Goal: Communication & Community: Answer question/provide support

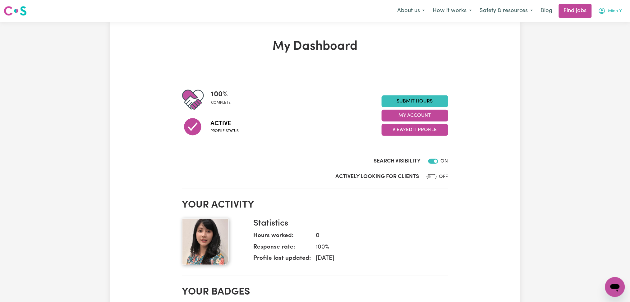
click at [614, 10] on span "Minh Y" at bounding box center [615, 11] width 14 height 7
click at [610, 21] on link "My Account" at bounding box center [601, 24] width 49 height 12
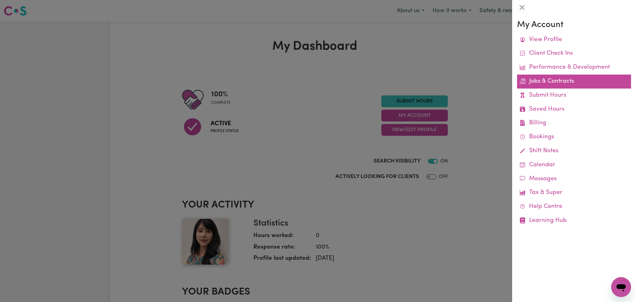
click at [541, 81] on link "Jobs & Contracts" at bounding box center [574, 82] width 114 height 14
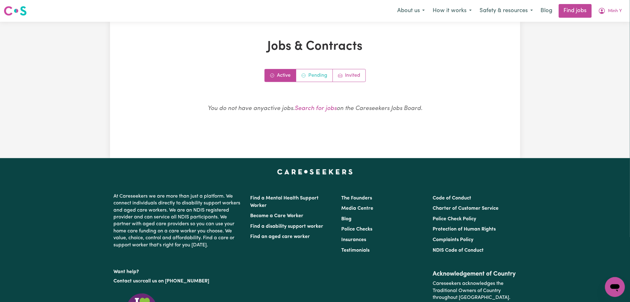
click at [317, 72] on link "Pending" at bounding box center [314, 75] width 37 height 12
click at [284, 80] on link "Active" at bounding box center [280, 75] width 31 height 12
click at [347, 78] on link "Invited" at bounding box center [349, 75] width 33 height 12
click at [622, 15] on button "Minh Y" at bounding box center [610, 10] width 32 height 13
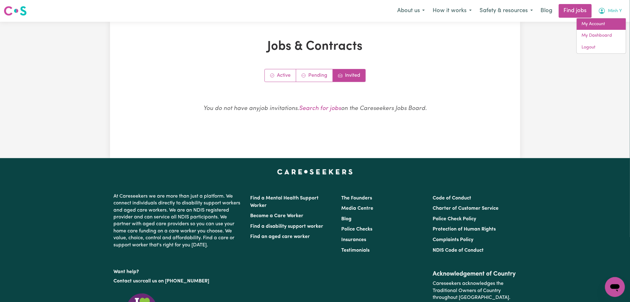
click at [602, 24] on link "My Account" at bounding box center [601, 24] width 49 height 12
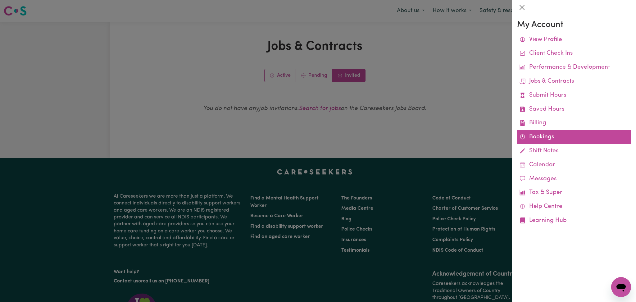
click at [527, 136] on link "Bookings" at bounding box center [574, 137] width 114 height 14
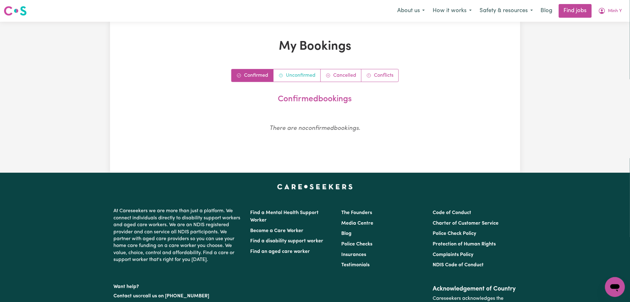
click at [294, 76] on link "Unconfirmed" at bounding box center [296, 75] width 47 height 12
click at [345, 75] on link "Cancelled" at bounding box center [341, 75] width 41 height 12
click at [385, 76] on link "Conflicts" at bounding box center [379, 75] width 37 height 12
click at [618, 4] on div "Menu About us How it works Safety & resources Blog Find jobs Minh Y" at bounding box center [315, 11] width 630 height 14
click at [614, 6] on button "Minh Y" at bounding box center [610, 10] width 32 height 13
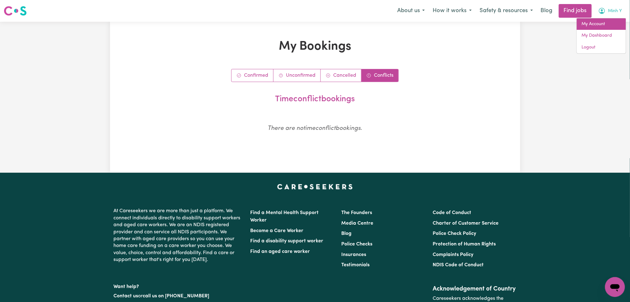
click at [599, 19] on link "My Account" at bounding box center [601, 24] width 49 height 12
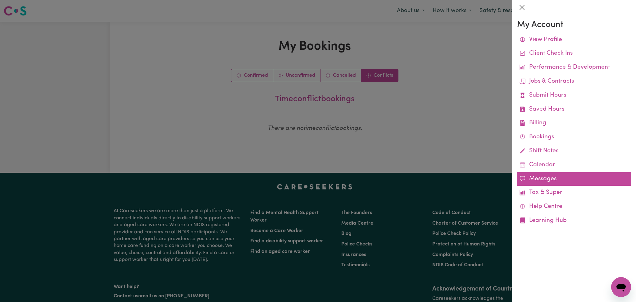
click at [545, 178] on link "Messages" at bounding box center [574, 179] width 114 height 14
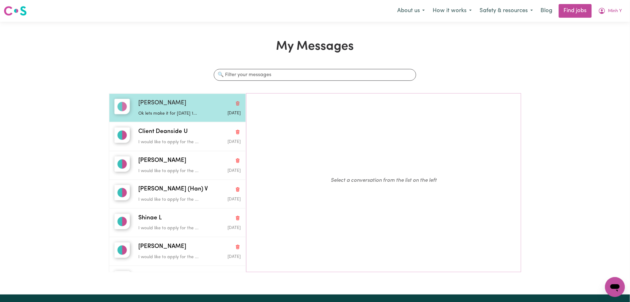
click at [156, 112] on p "Ok lets make it for [DATE] 1..." at bounding box center [172, 113] width 68 height 7
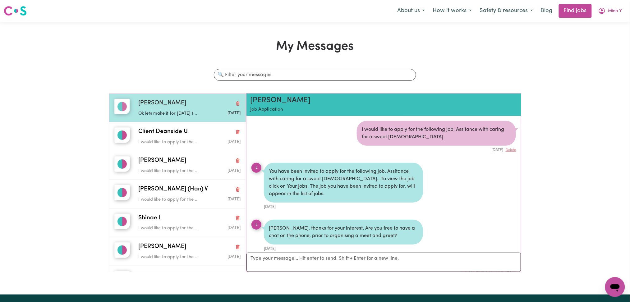
scroll to position [239, 0]
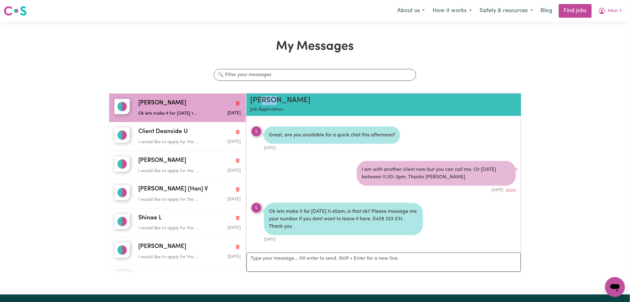
drag, startPoint x: 288, startPoint y: 101, endPoint x: 261, endPoint y: 102, distance: 26.4
click at [261, 102] on h2 "[PERSON_NAME]" at bounding box center [361, 100] width 223 height 9
drag, startPoint x: 319, startPoint y: 103, endPoint x: 299, endPoint y: 103, distance: 20.2
click at [319, 103] on h2 "[PERSON_NAME]" at bounding box center [361, 100] width 223 height 9
click at [256, 101] on h2 "[PERSON_NAME]" at bounding box center [361, 100] width 223 height 9
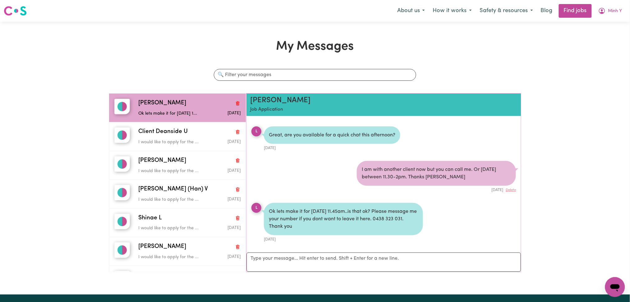
scroll to position [41, 0]
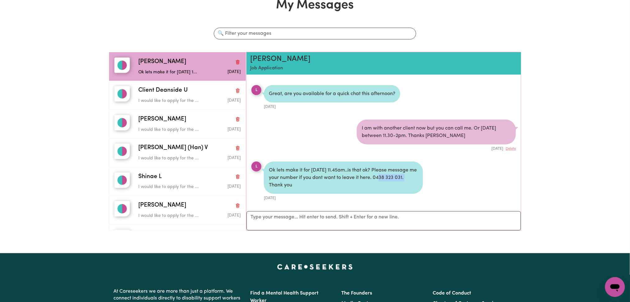
drag, startPoint x: 383, startPoint y: 179, endPoint x: 411, endPoint y: 176, distance: 28.4
click at [411, 176] on div "Ok lets make it for [DATE] 11.45am..is that ok? Please message me your number i…" at bounding box center [343, 178] width 159 height 32
copy div "0438 323 031"
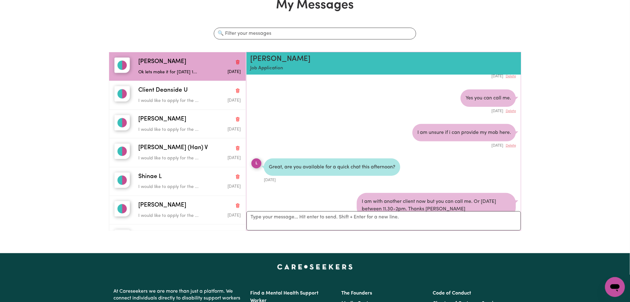
scroll to position [207, 0]
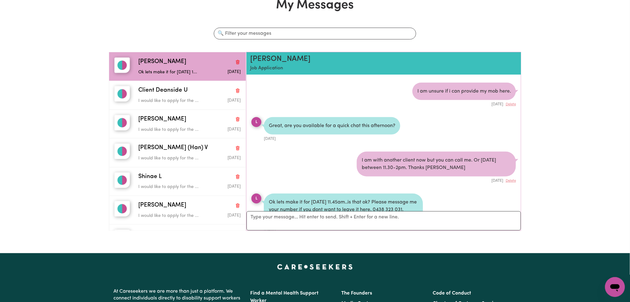
click at [542, 145] on div "My Messages Search conversations [PERSON_NAME] lets make it for [DATE] 1... [DA…" at bounding box center [315, 117] width 630 height 238
drag, startPoint x: 286, startPoint y: 58, endPoint x: 245, endPoint y: 60, distance: 41.4
click at [245, 60] on div "[PERSON_NAME] lets make it for [DATE] 1... [DATE] Client Deanside U I would lik…" at bounding box center [315, 144] width 412 height 184
copy h2 "[PERSON_NAME]"
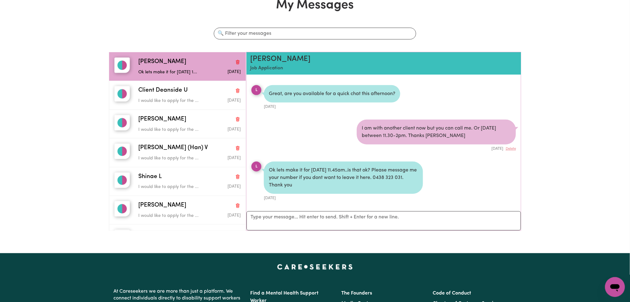
click at [587, 206] on div "My Messages Search conversations [PERSON_NAME] lets make it for [DATE] 1... [DA…" at bounding box center [315, 117] width 630 height 238
click at [553, 170] on div "My Messages Search conversations [PERSON_NAME] lets make it for [DATE] 1... [DA…" at bounding box center [315, 117] width 630 height 238
click at [278, 139] on li "I am with another client now but you can call me. Or [DATE] between 11.30-2pm. …" at bounding box center [383, 136] width 274 height 42
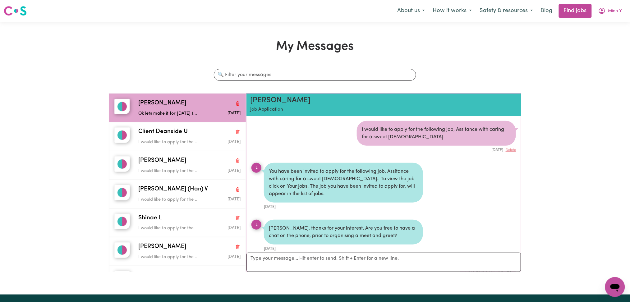
scroll to position [41, 0]
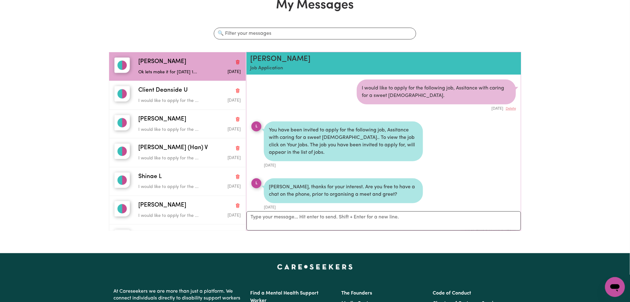
drag, startPoint x: 47, startPoint y: 45, endPoint x: 146, endPoint y: 34, distance: 99.4
click at [48, 44] on div "My Messages Search conversations [PERSON_NAME] lets make it for [DATE] 1... [DA…" at bounding box center [315, 117] width 630 height 238
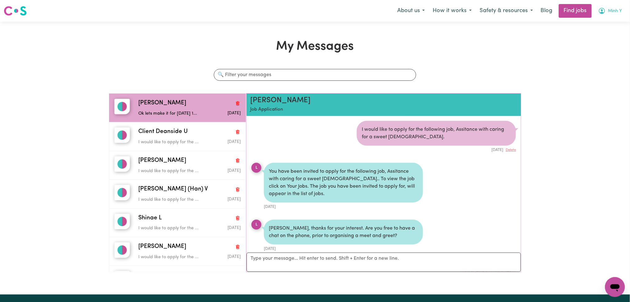
click at [609, 12] on span "Minh Y" at bounding box center [615, 11] width 14 height 7
click at [594, 52] on link "Logout" at bounding box center [601, 48] width 49 height 12
